Goal: Task Accomplishment & Management: Use online tool/utility

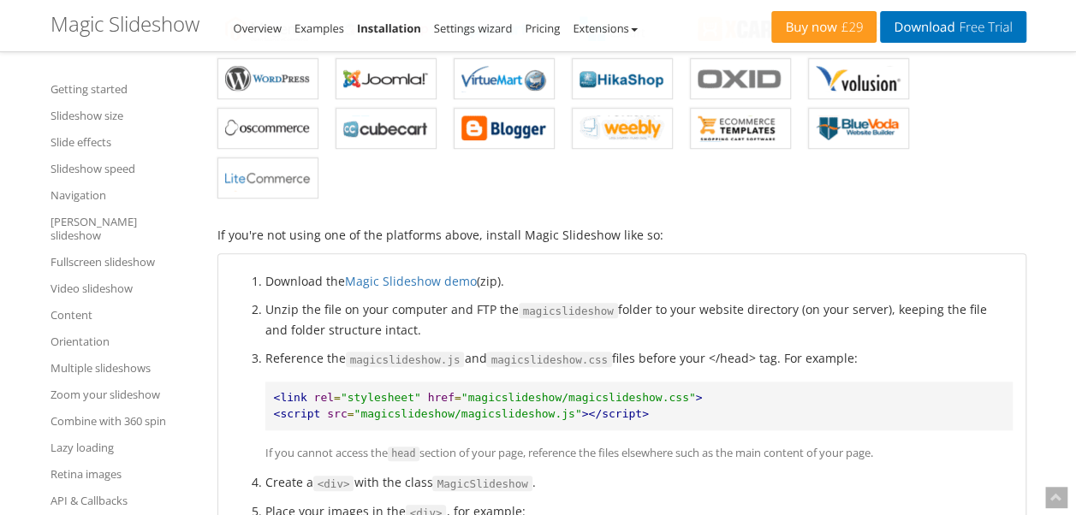
scroll to position [592, 0]
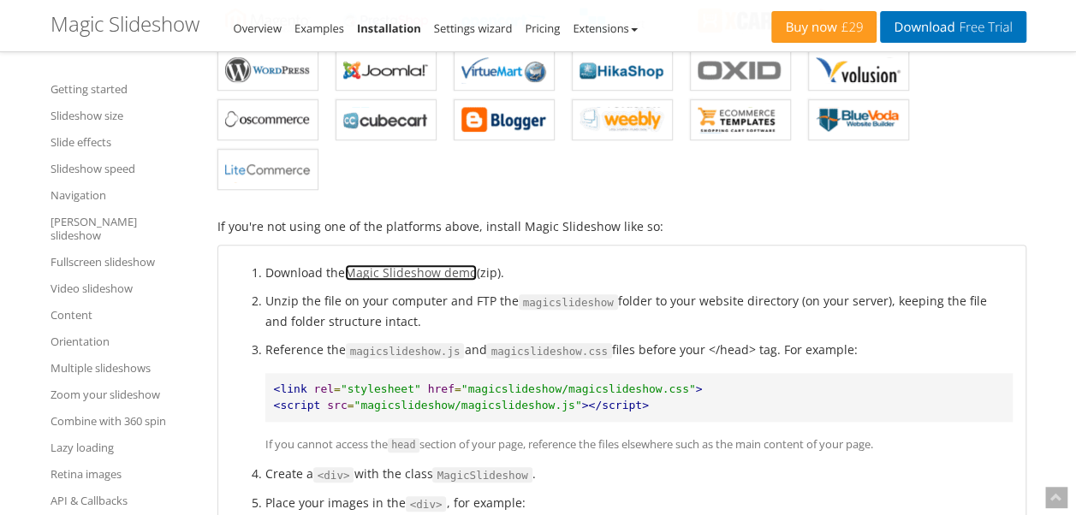
click at [414, 271] on link "Magic Slideshow demo" at bounding box center [411, 273] width 132 height 16
click at [904, 263] on li "Download the Magic Slideshow demo (zip)." at bounding box center [638, 273] width 747 height 20
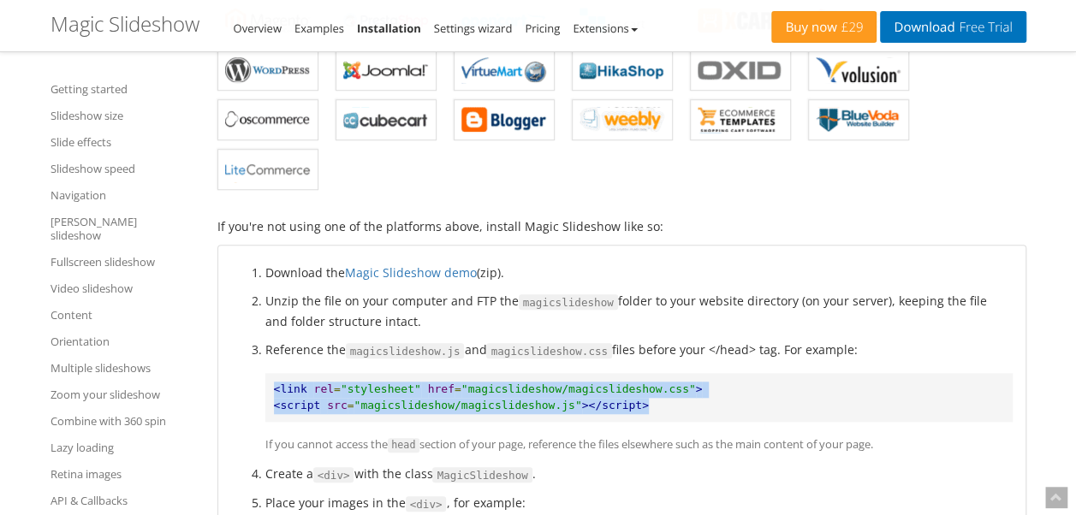
drag, startPoint x: 613, startPoint y: 402, endPoint x: 254, endPoint y: 386, distance: 359.1
click at [254, 386] on ol "Download the Magic Slideshow demo (zip). Unzip the file on your computer and FT…" at bounding box center [622, 493] width 782 height 461
copy pre "<link rel = "stylesheet" href = "magicslideshow/magicslideshow.css" > <script s…"
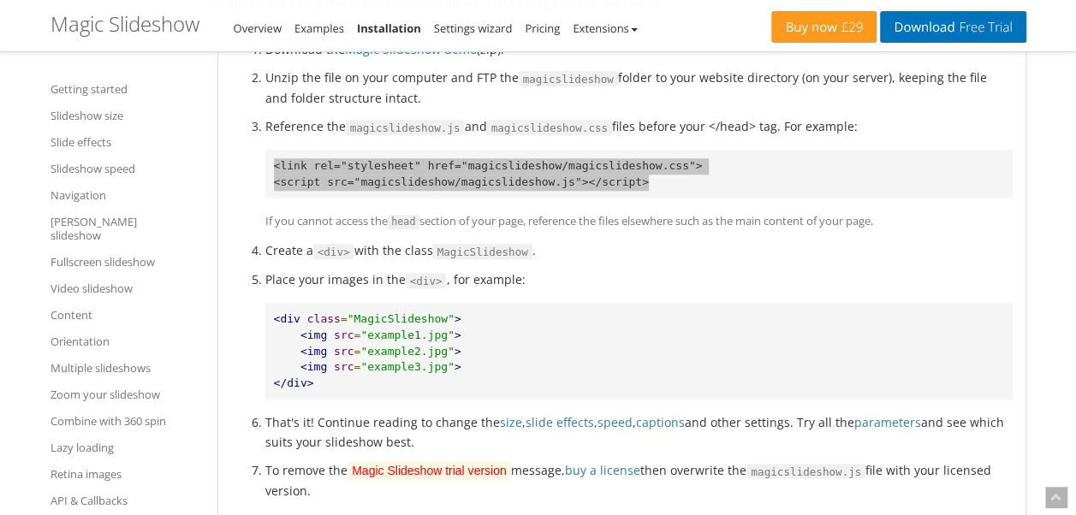
scroll to position [821, 0]
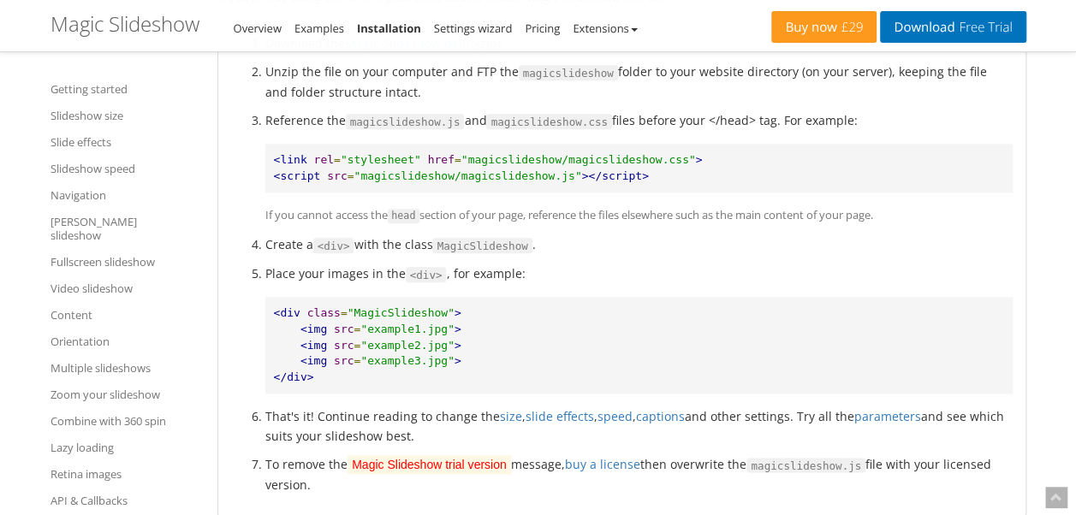
click at [488, 300] on pre "<div class = "MagicSlideshow" > <img src = "example1.jpg" > <img src = "example…" at bounding box center [638, 345] width 747 height 97
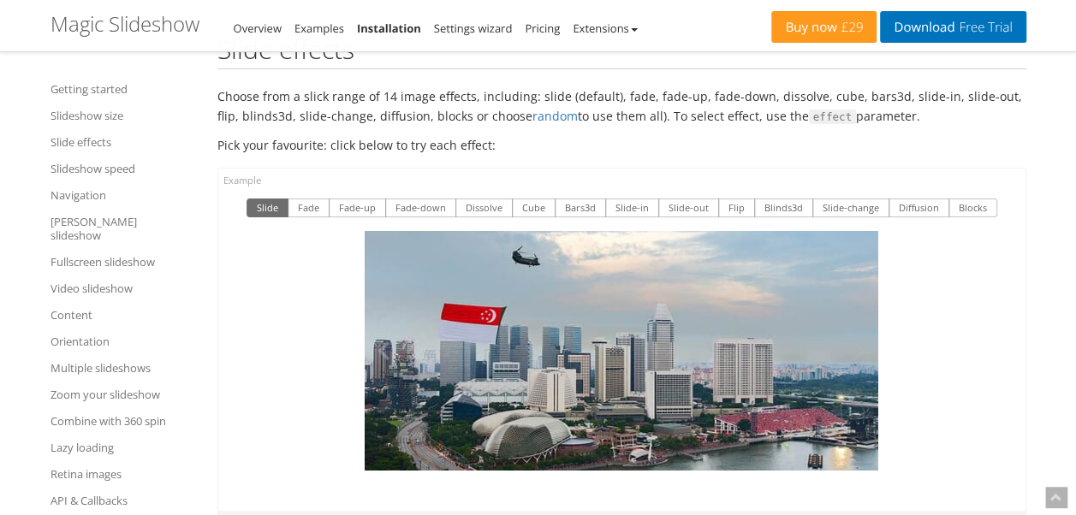
scroll to position [3244, 0]
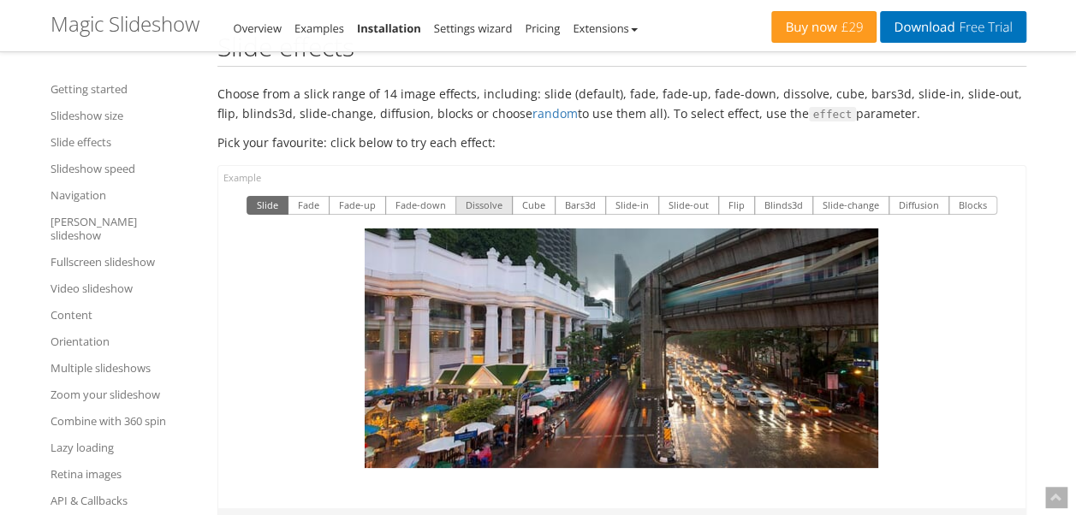
click at [485, 196] on button "Dissolve" at bounding box center [483, 205] width 57 height 19
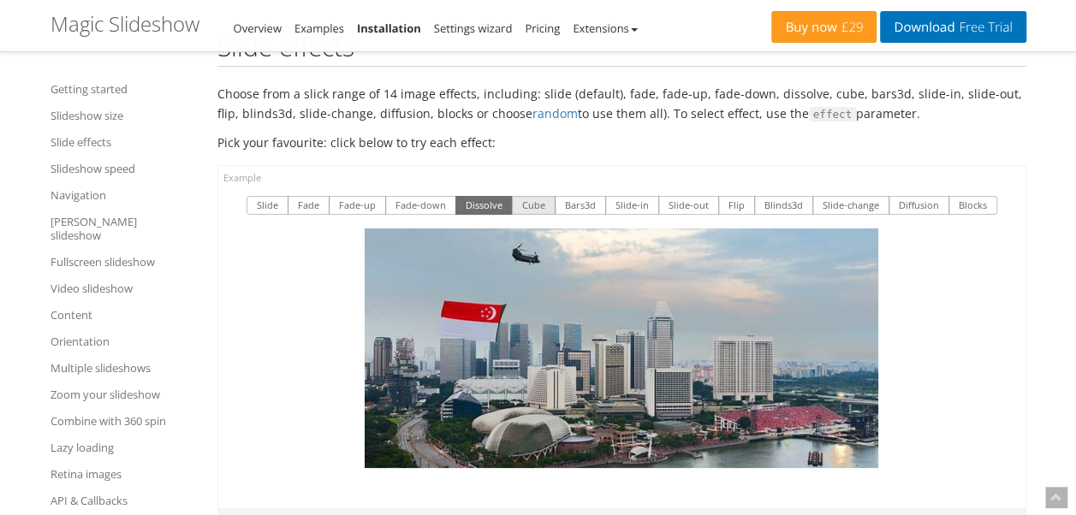
click at [527, 196] on button "Cube" at bounding box center [534, 205] width 44 height 19
click at [919, 196] on button "Diffusion" at bounding box center [919, 205] width 61 height 19
drag, startPoint x: 919, startPoint y: 183, endPoint x: 988, endPoint y: 180, distance: 69.4
click at [988, 196] on div "Slide Fade Fade-up Fade-down Dissolve Cube Bars3d Slide-in Slide-out Flip Blind…" at bounding box center [622, 206] width 782 height 20
click at [974, 196] on button "Blocks" at bounding box center [973, 205] width 49 height 19
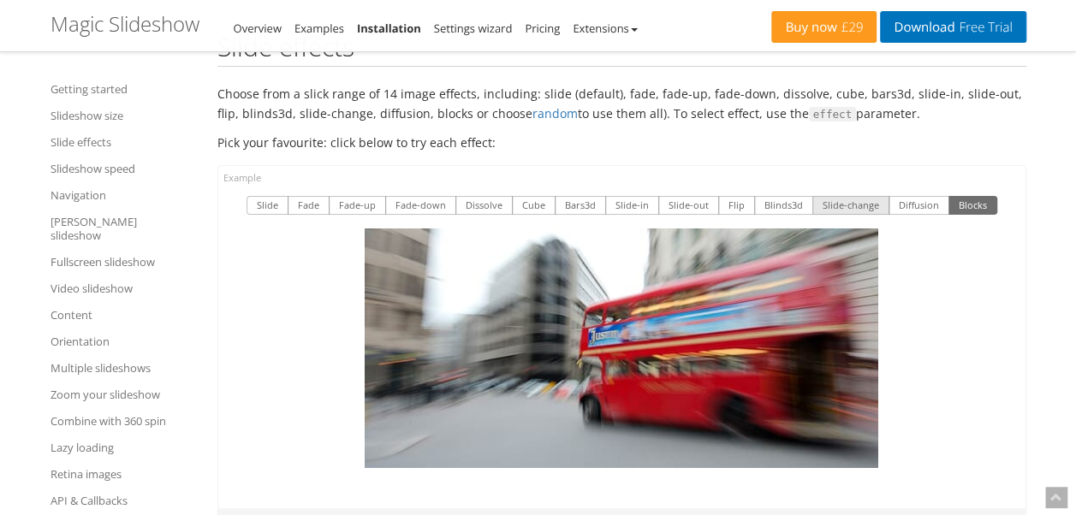
click at [825, 196] on button "Slide-change" at bounding box center [850, 205] width 77 height 19
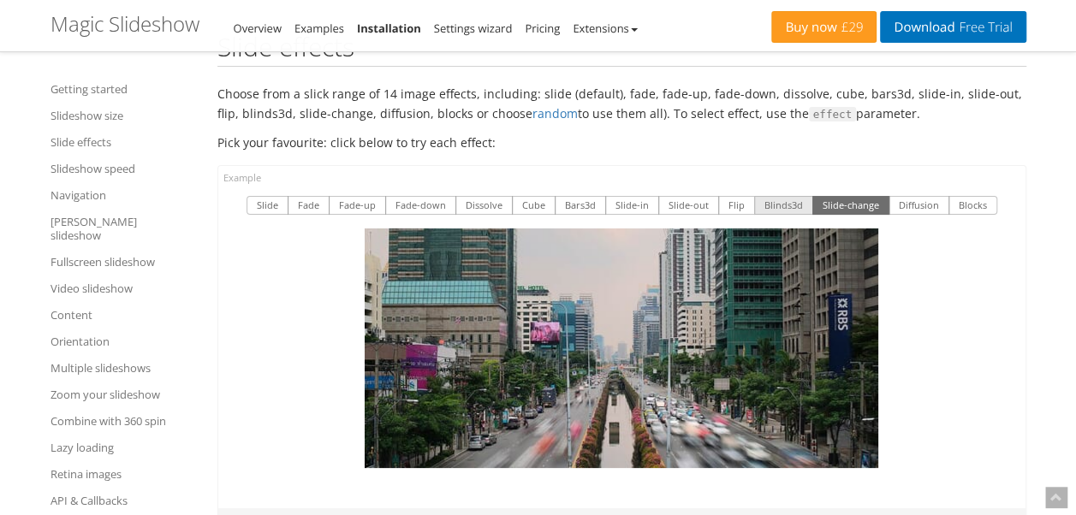
click at [754, 196] on button "Blinds3d" at bounding box center [783, 205] width 59 height 19
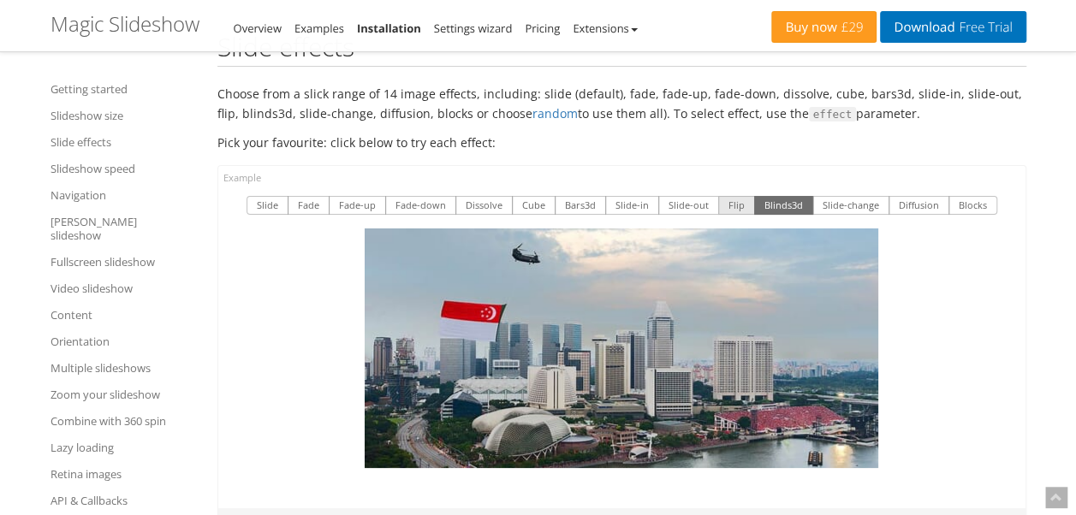
click at [735, 196] on button "Flip" at bounding box center [736, 205] width 37 height 19
click at [574, 196] on button "Bars3d" at bounding box center [580, 205] width 51 height 19
click at [349, 196] on button "Fade-up" at bounding box center [357, 205] width 57 height 19
click at [437, 196] on button "Fade-down" at bounding box center [420, 205] width 71 height 19
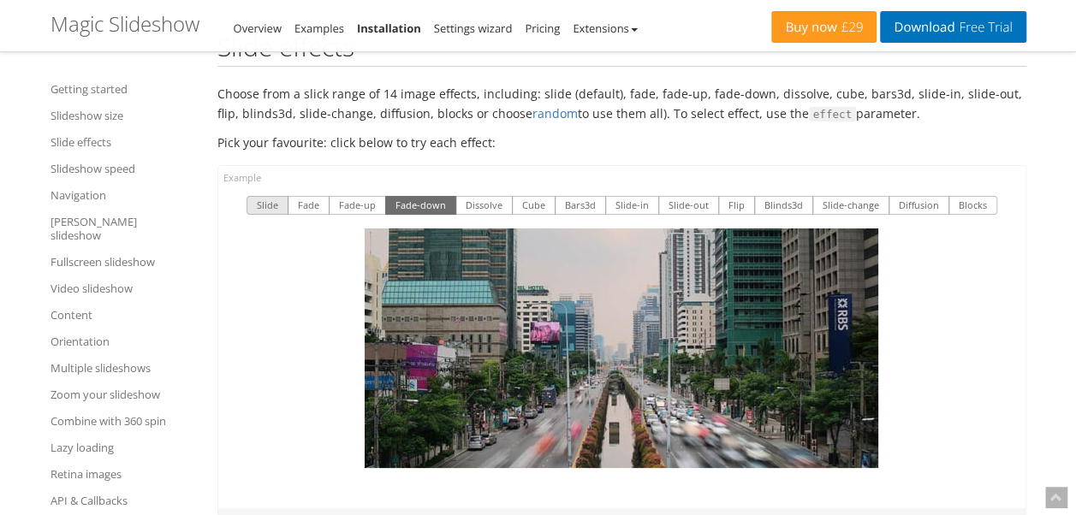
click at [267, 196] on button "Slide" at bounding box center [268, 205] width 42 height 19
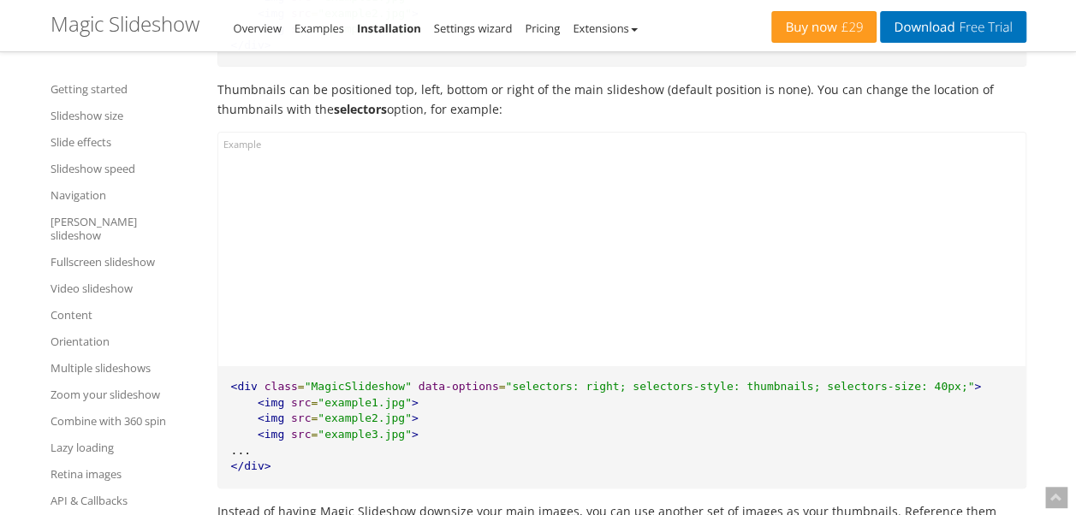
scroll to position [6373, 0]
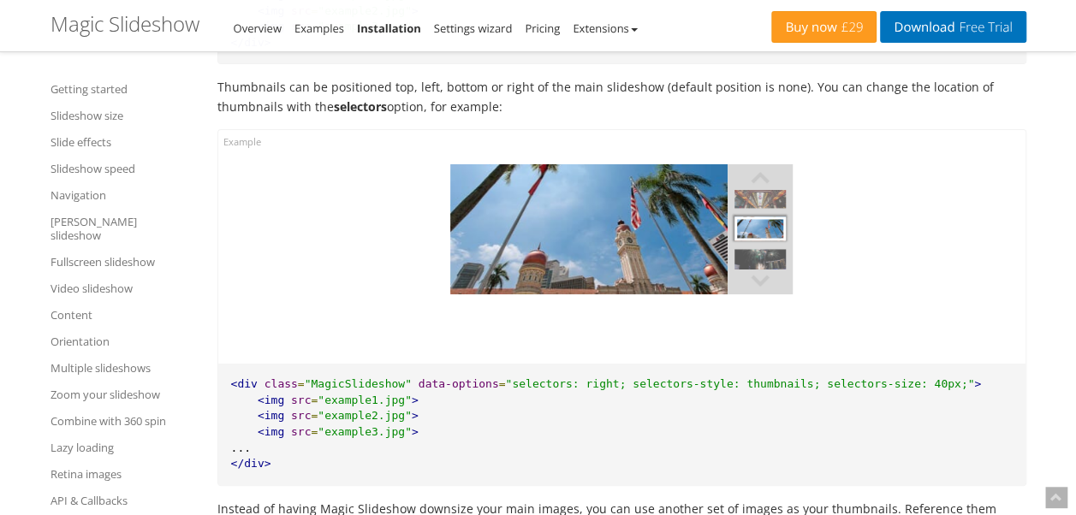
click at [984, 229] on div at bounding box center [621, 247] width 807 height 234
